Goal: Information Seeking & Learning: Learn about a topic

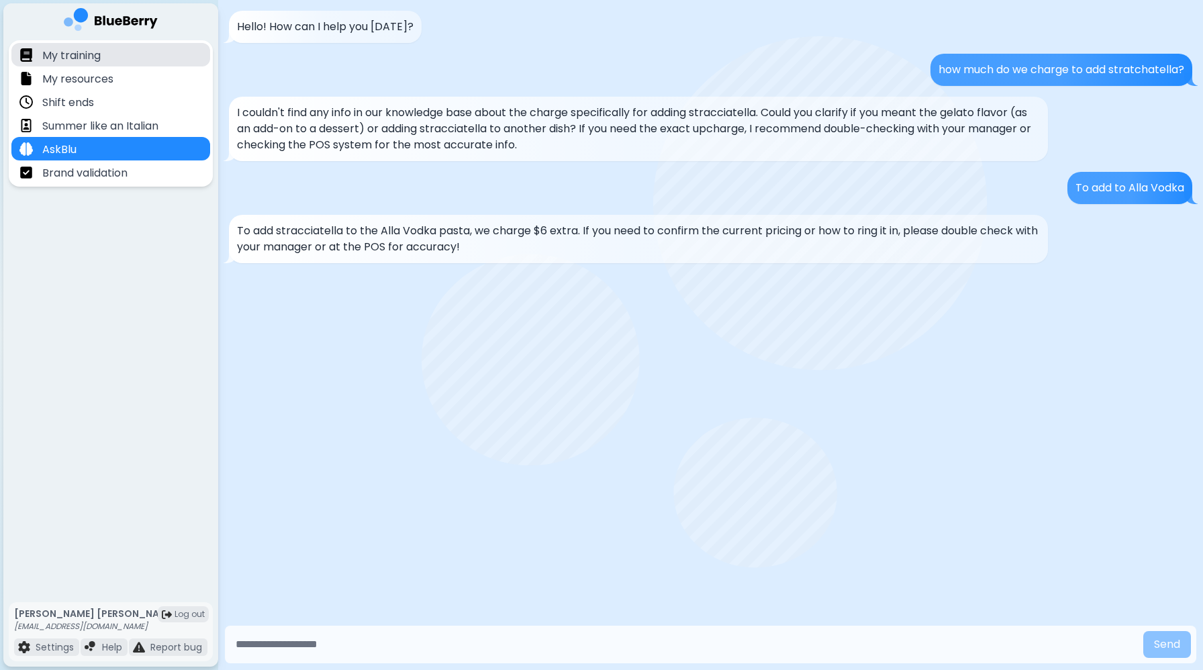
click at [137, 62] on div "My training" at bounding box center [110, 54] width 199 height 23
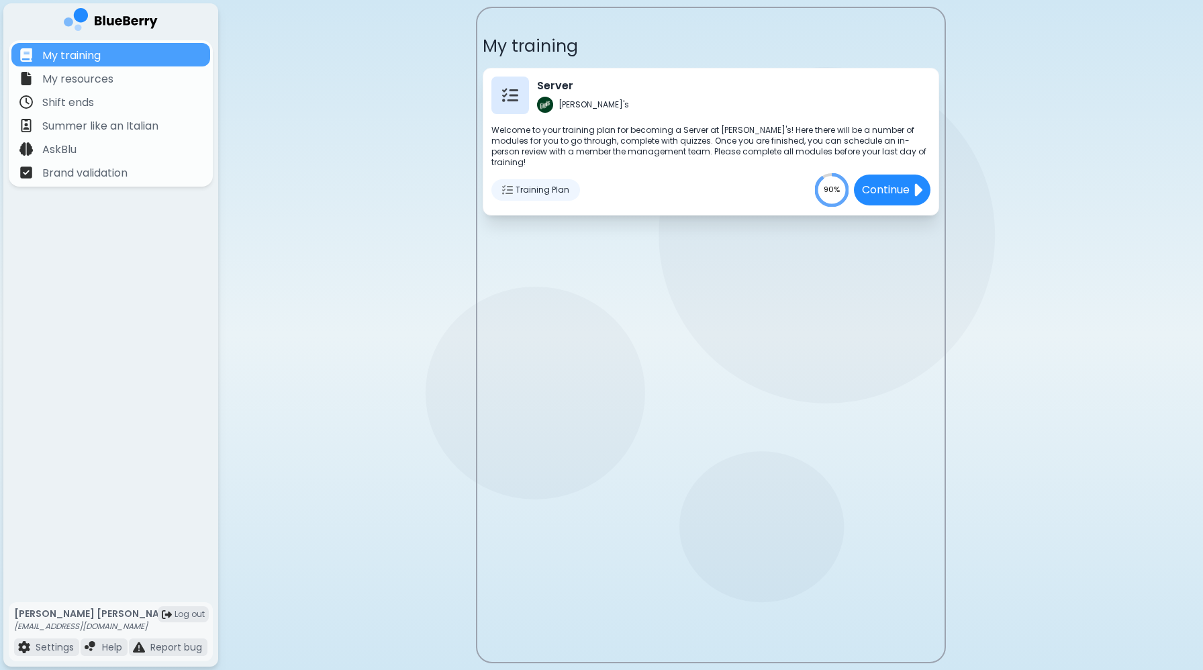
click at [529, 185] on span "Training Plan" at bounding box center [542, 190] width 54 height 11
click at [500, 179] on div "Training Plan" at bounding box center [535, 189] width 89 height 21
click at [503, 185] on img at bounding box center [507, 190] width 11 height 11
click at [144, 82] on div "My resources" at bounding box center [110, 77] width 199 height 23
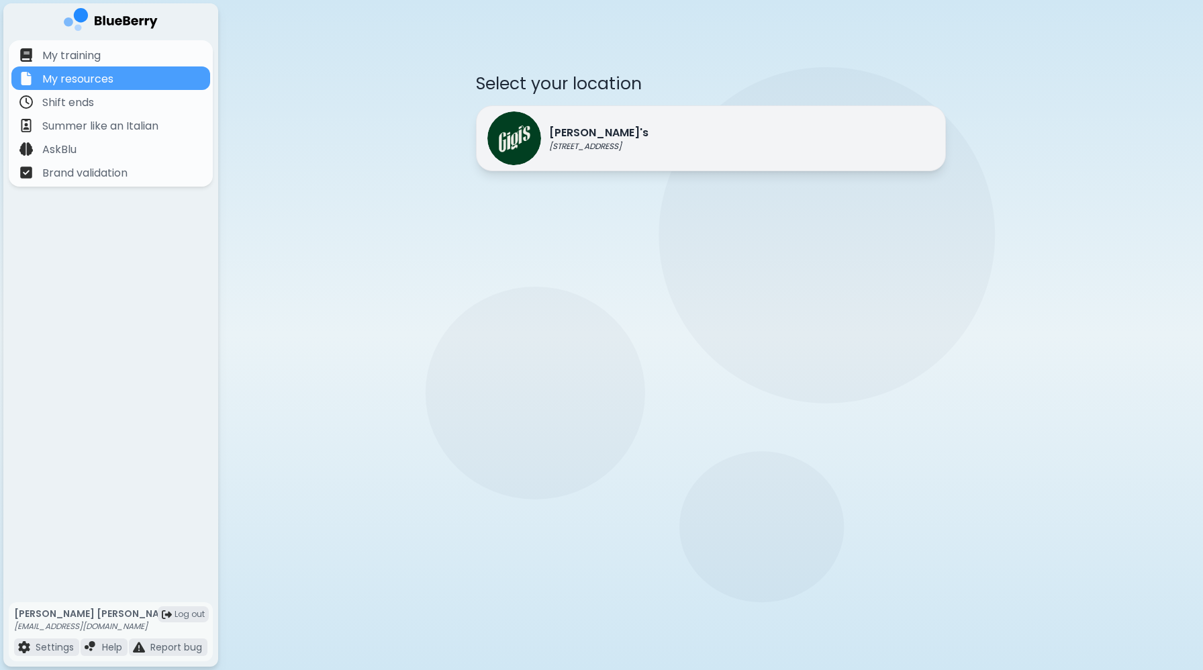
click at [564, 137] on p "Gigi's" at bounding box center [598, 133] width 99 height 16
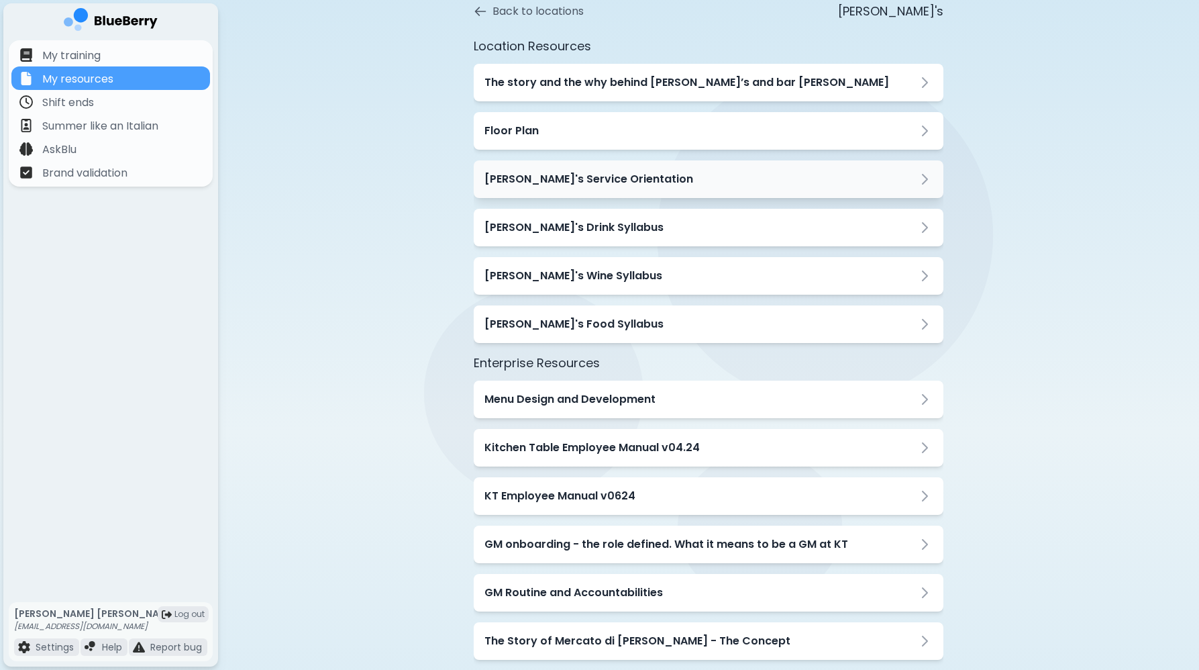
scroll to position [77, 0]
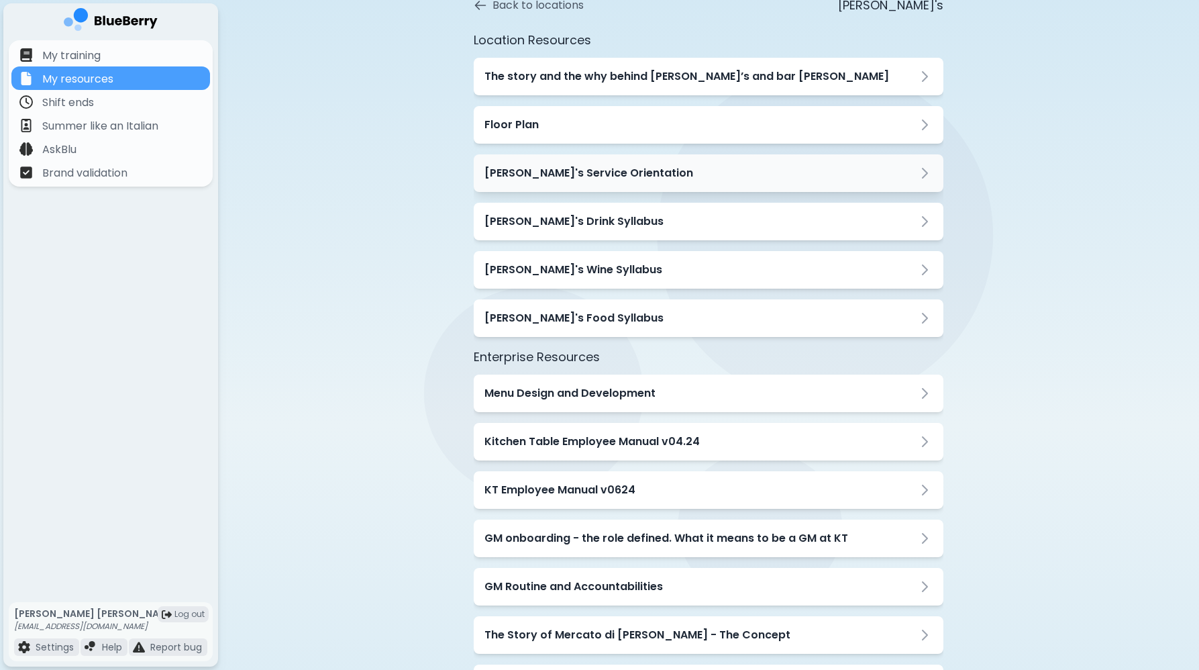
click at [588, 263] on h3 "Gigi's Wine Syllabus" at bounding box center [574, 270] width 178 height 16
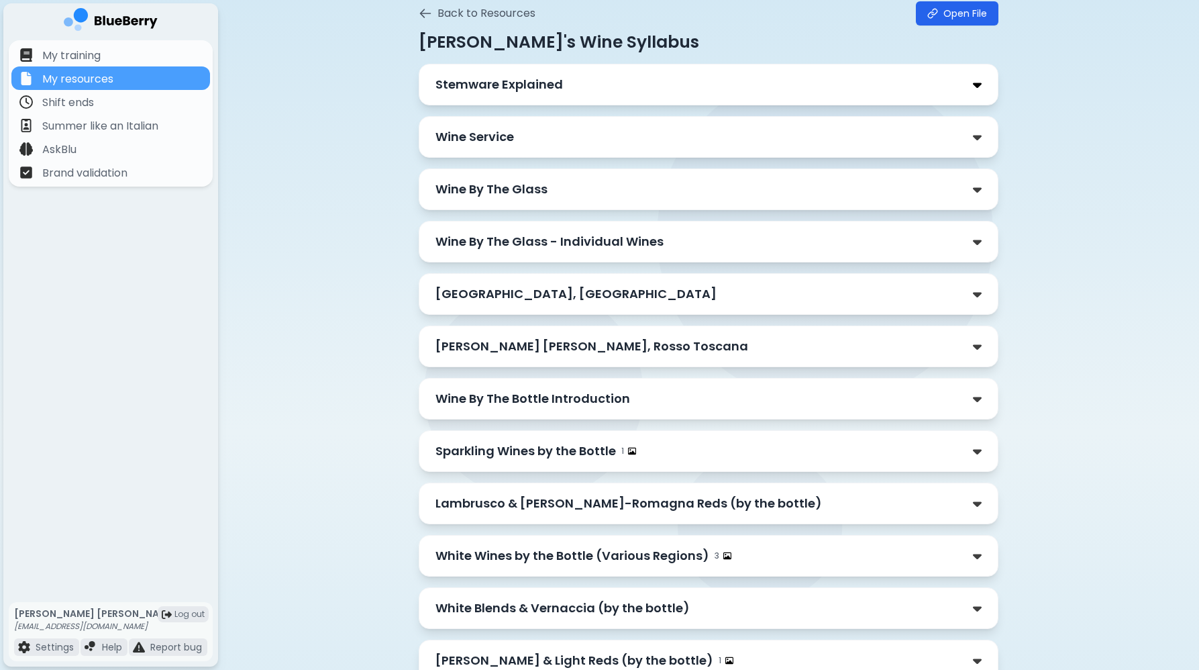
click at [974, 84] on img at bounding box center [977, 85] width 9 height 14
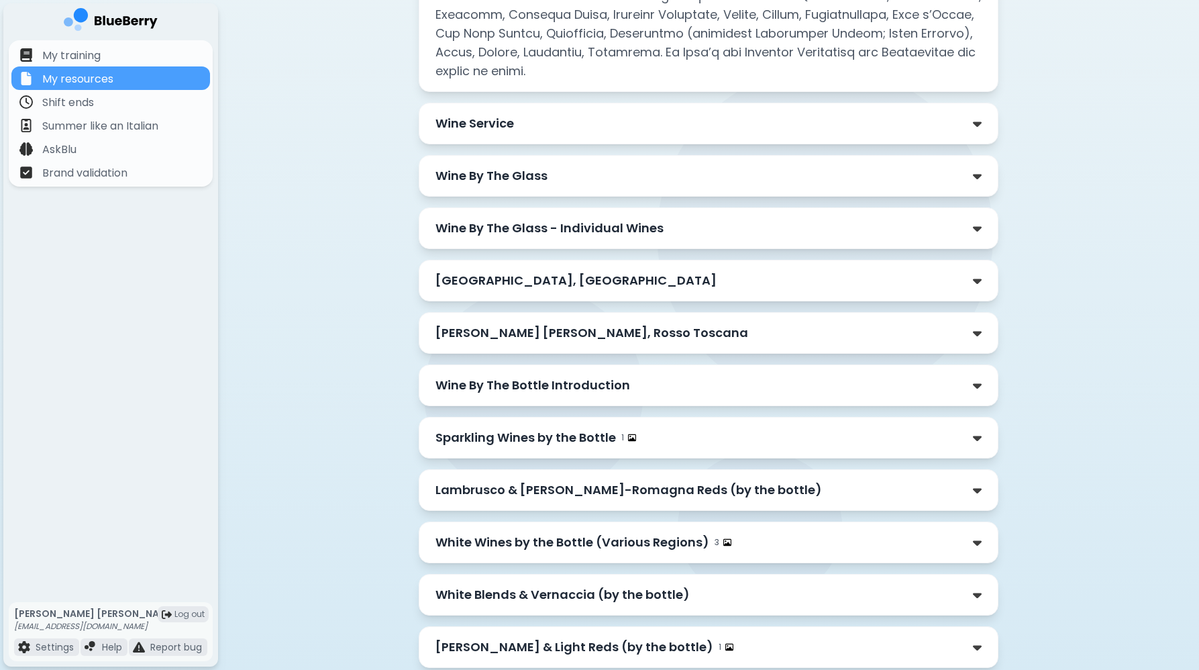
scroll to position [974, 0]
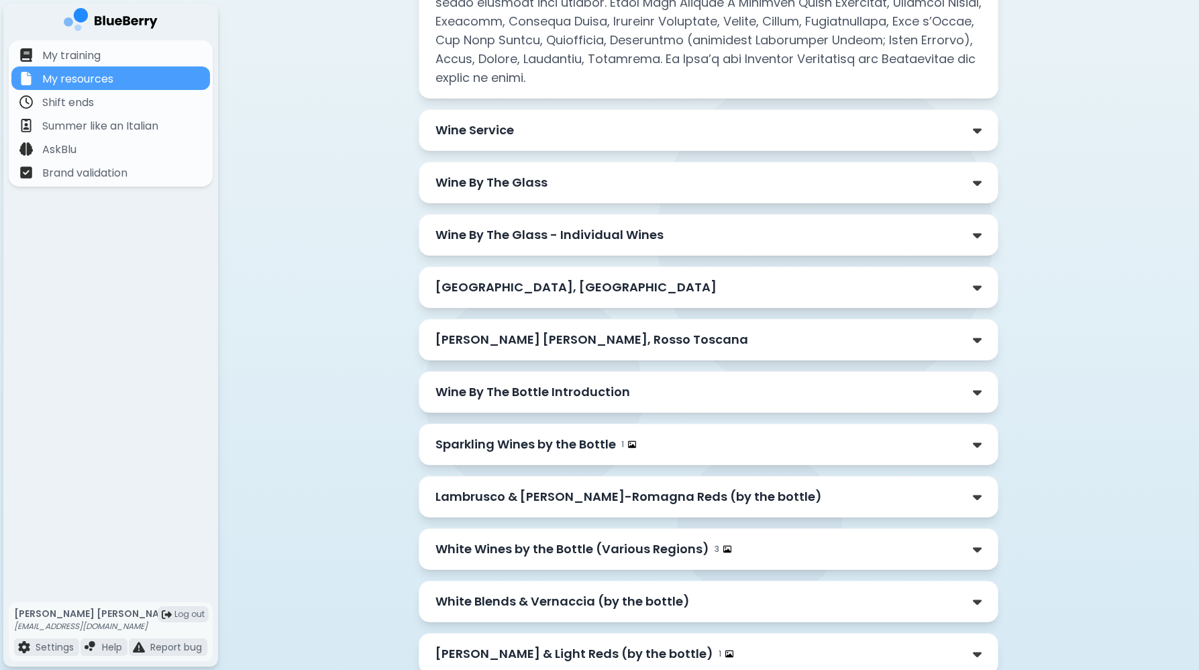
click at [884, 123] on div "Wine Service" at bounding box center [709, 130] width 546 height 19
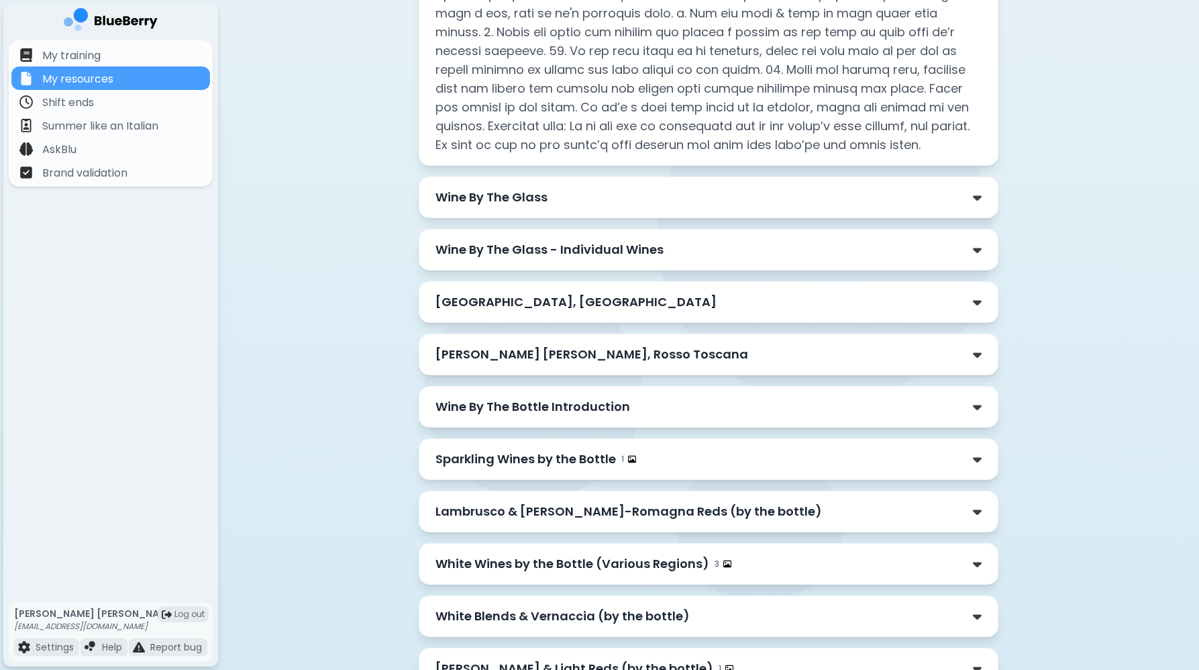
scroll to position [1392, 0]
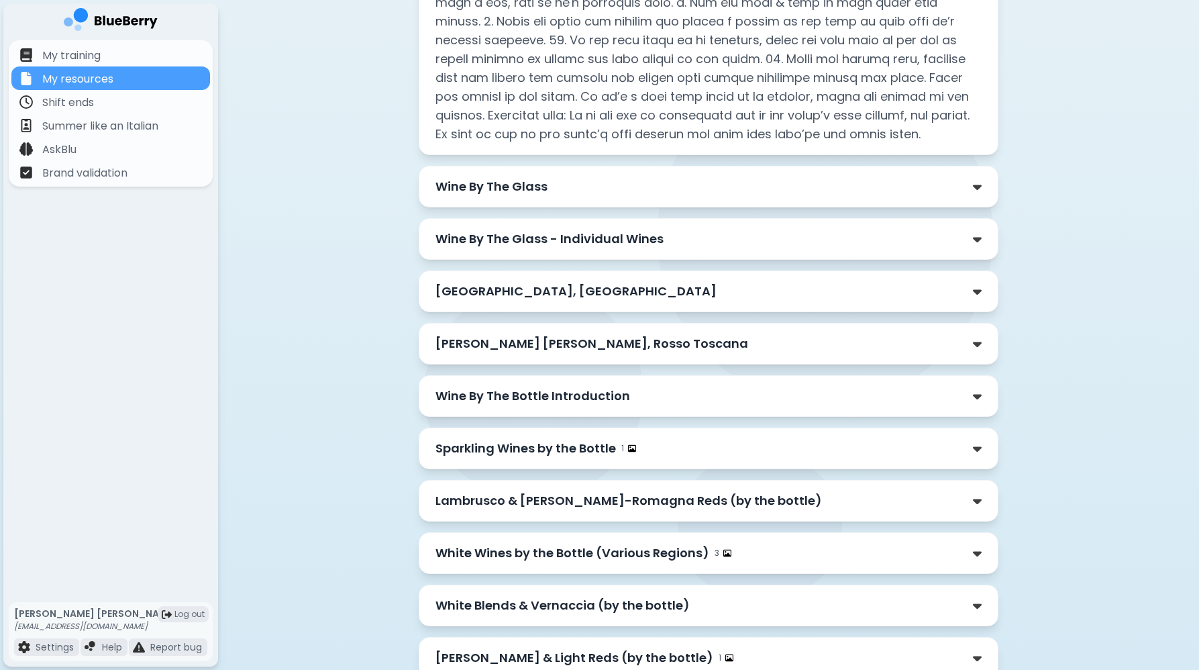
click at [893, 195] on div "Wine By The Glass" at bounding box center [709, 186] width 546 height 19
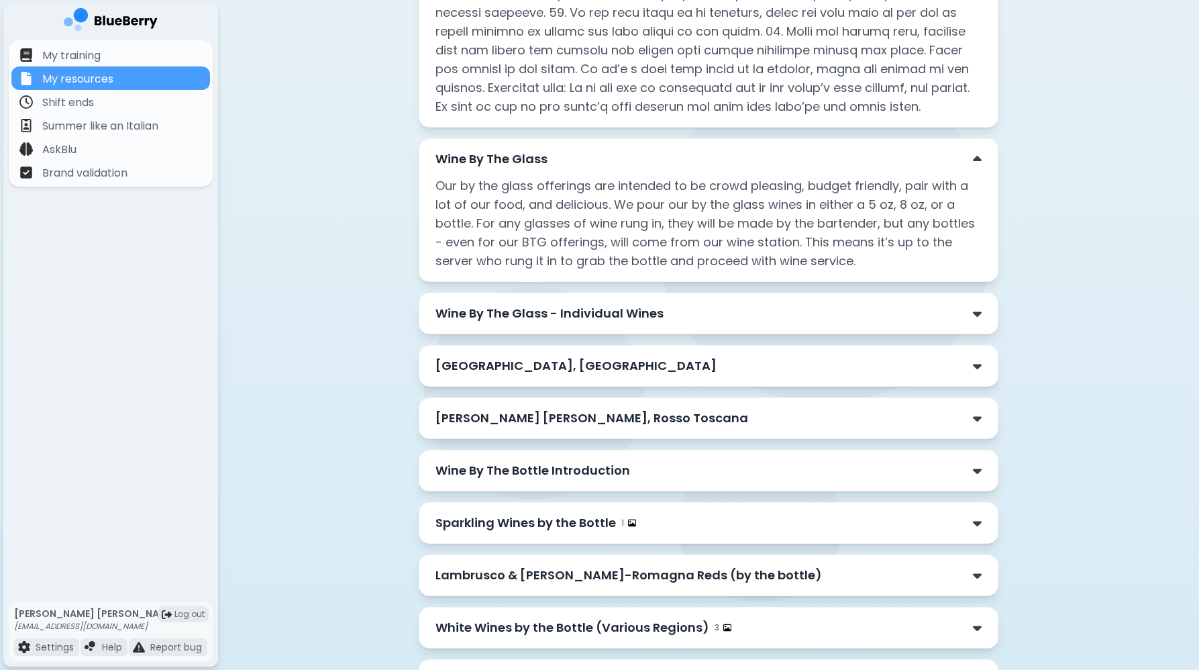
scroll to position [1429, 0]
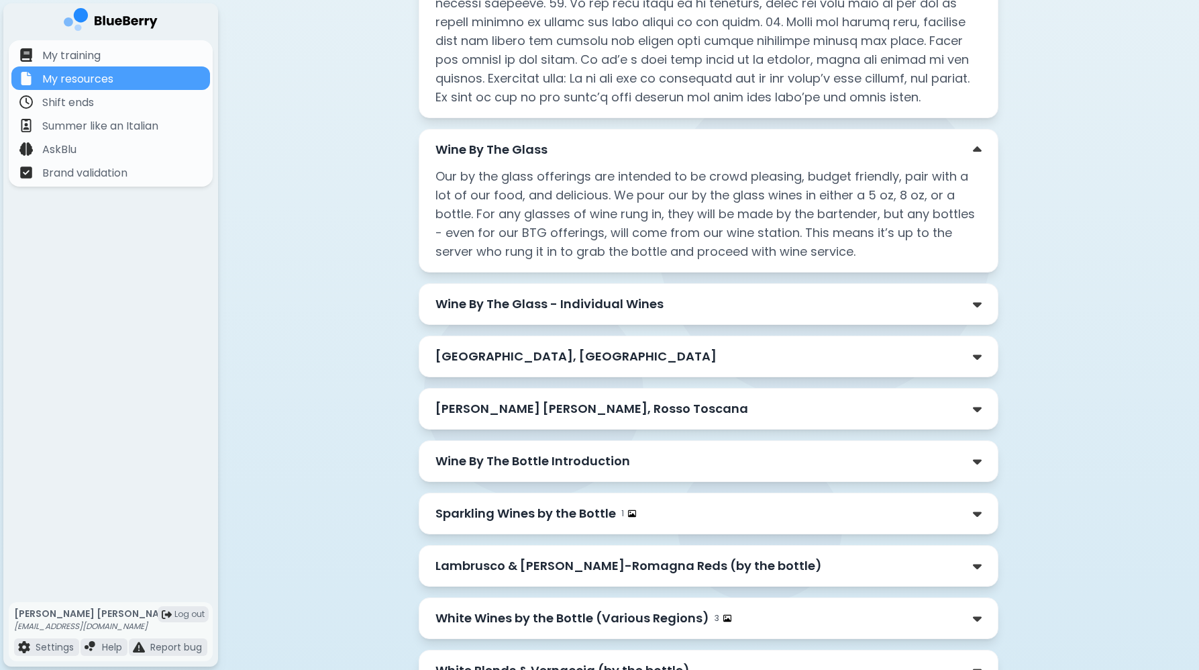
click at [735, 307] on div "Wine By The Glass - Individual Wines" at bounding box center [709, 304] width 546 height 19
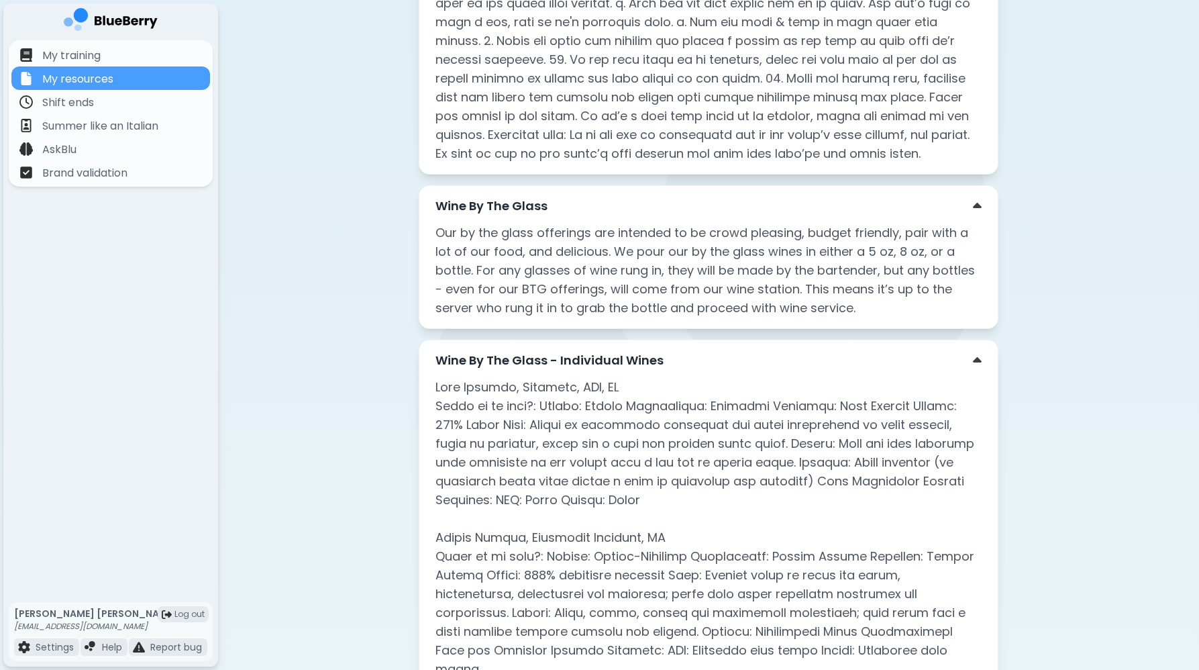
scroll to position [1375, 0]
